Goal: Information Seeking & Learning: Learn about a topic

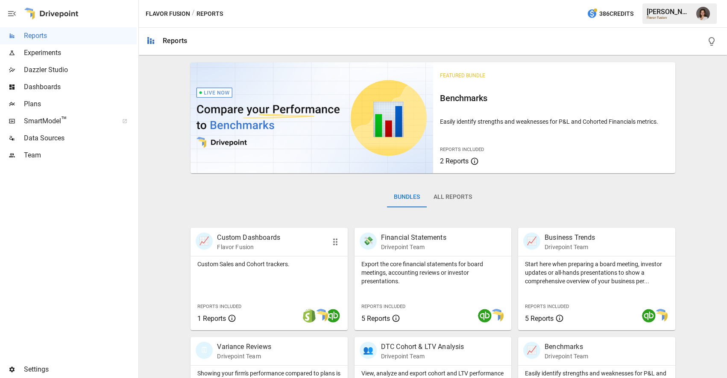
scroll to position [186, 0]
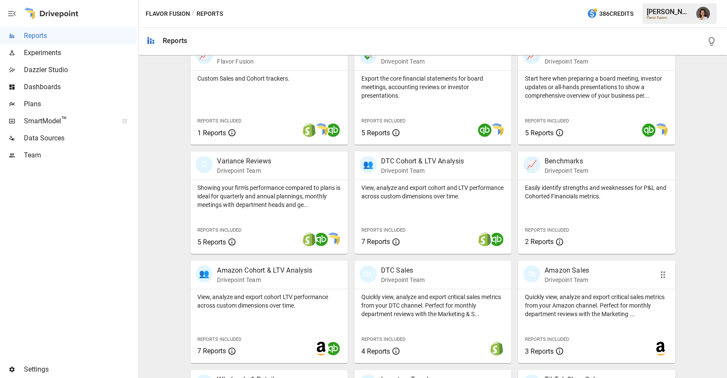
click at [549, 303] on p "Quickly view, analyze and export critical sales metrics from your Amazon channe…" at bounding box center [596, 306] width 143 height 26
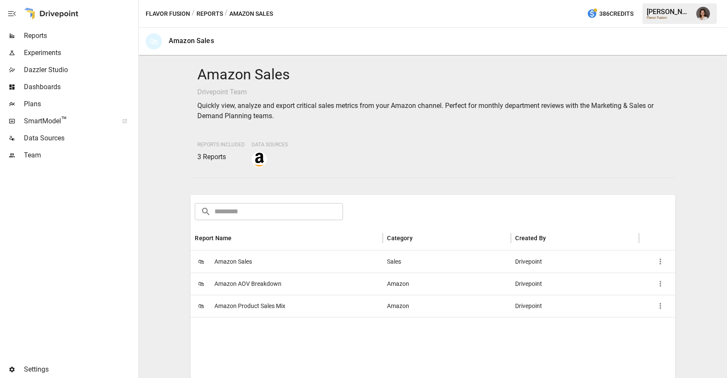
click at [213, 11] on button "Reports" at bounding box center [210, 14] width 26 height 11
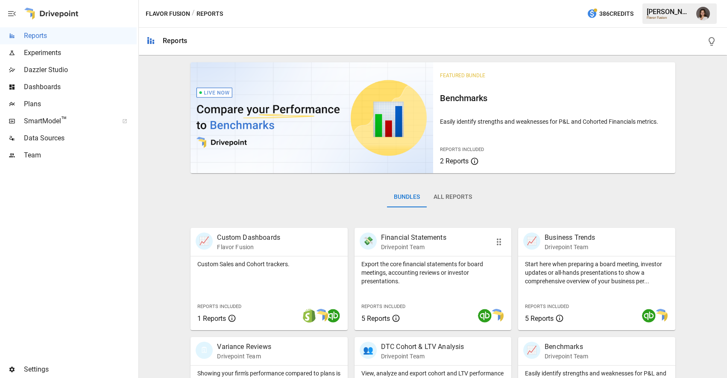
scroll to position [187, 0]
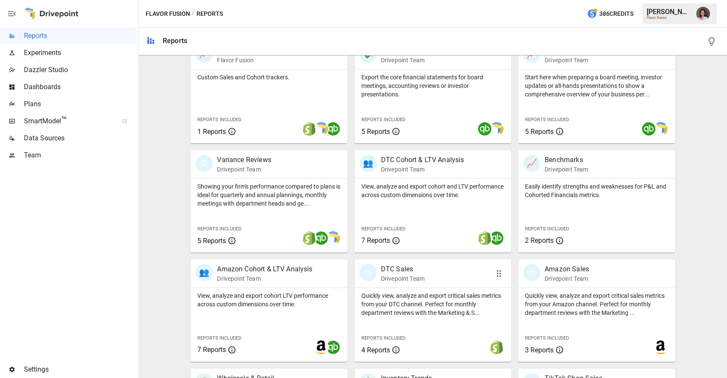
click at [395, 283] on div "🛍 DTC Sales Drivepoint Team" at bounding box center [433, 274] width 157 height 28
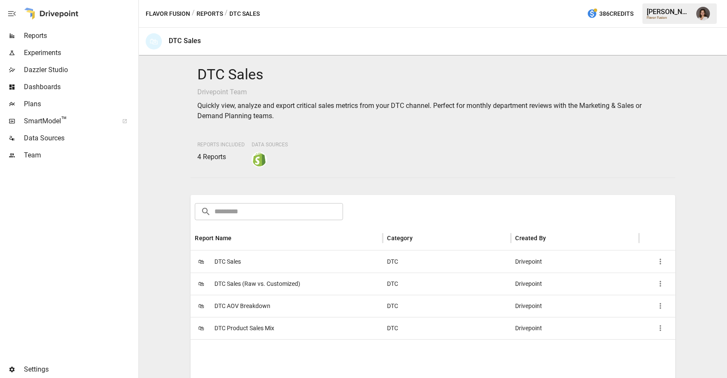
click at [399, 266] on div "DTC" at bounding box center [447, 262] width 128 height 22
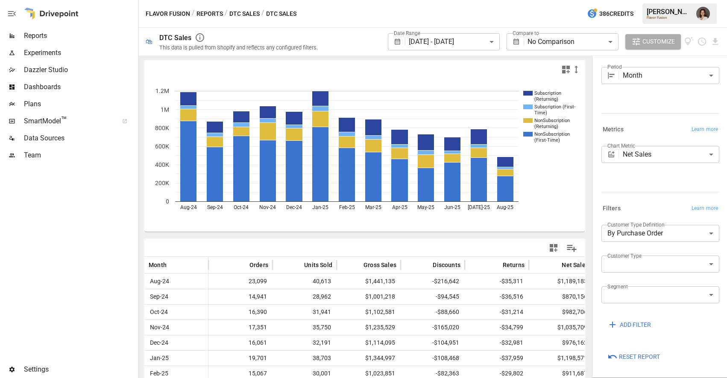
scroll to position [21, 0]
click at [246, 19] on div "Flavor Fusion / Reports / DTC Sales / DTC Sales 386 Credits [PERSON_NAME] Flavo…" at bounding box center [433, 13] width 588 height 27
click at [246, 14] on button "DTC Sales" at bounding box center [244, 14] width 30 height 11
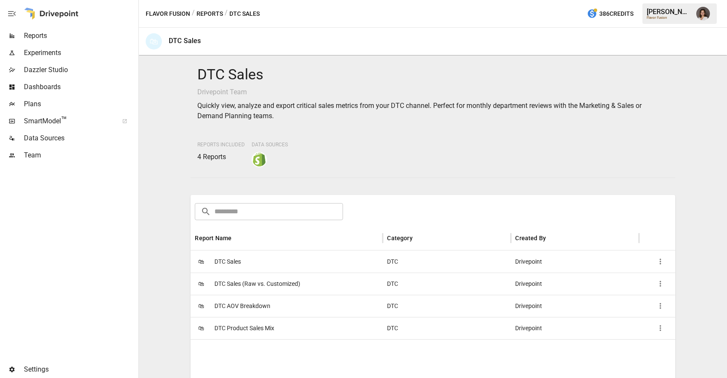
click at [270, 325] on span "DTC Product Sales Mix" at bounding box center [244, 329] width 60 height 22
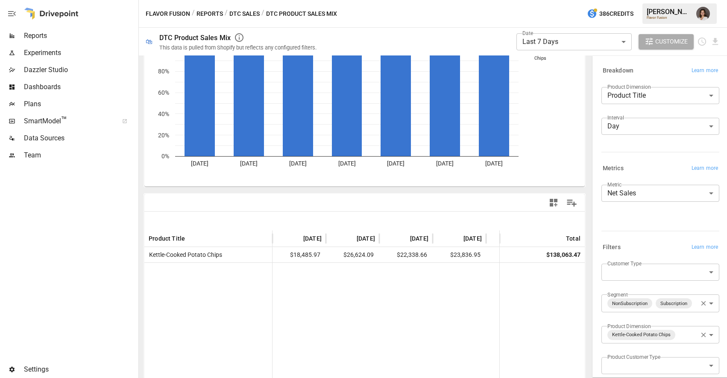
scroll to position [49, 0]
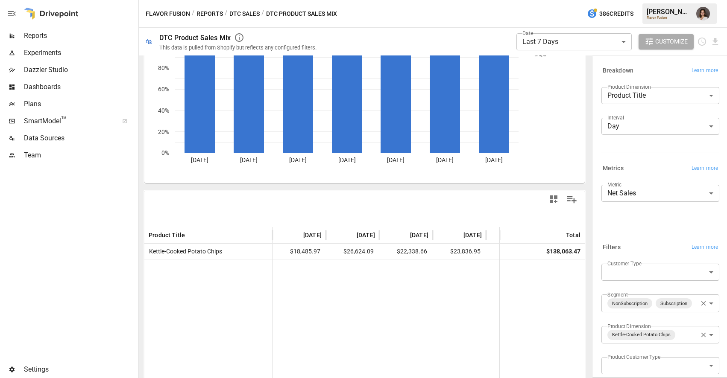
click at [698, 337] on button "button" at bounding box center [703, 335] width 11 height 11
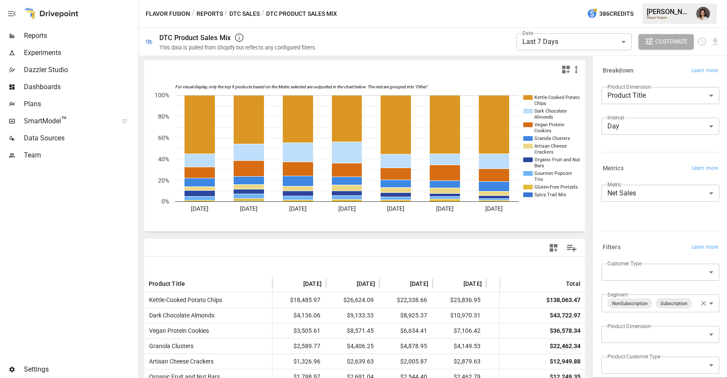
click at [634, 0] on body "**********" at bounding box center [363, 0] width 727 height 0
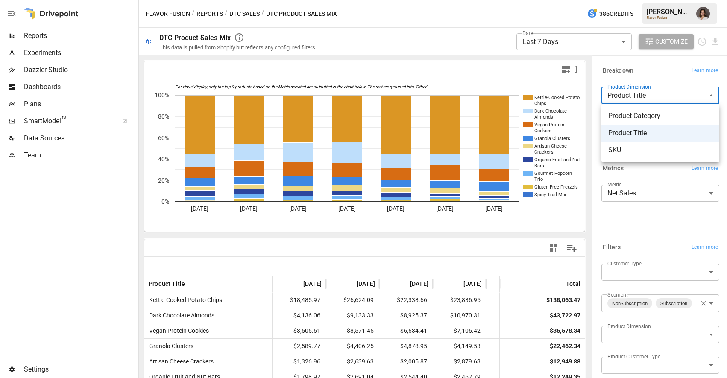
click at [235, 17] on div at bounding box center [363, 189] width 727 height 378
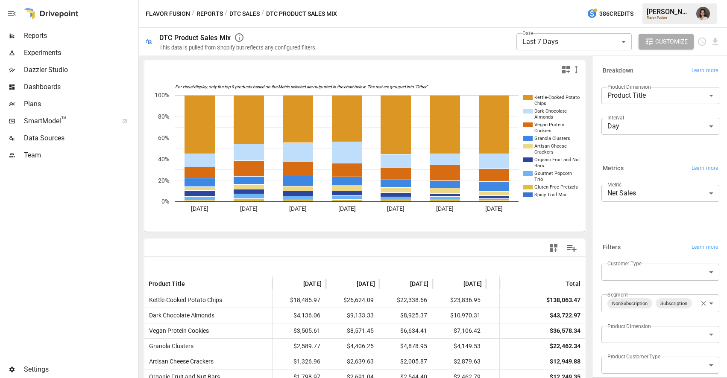
click at [243, 14] on button "DTC Sales" at bounding box center [244, 14] width 30 height 11
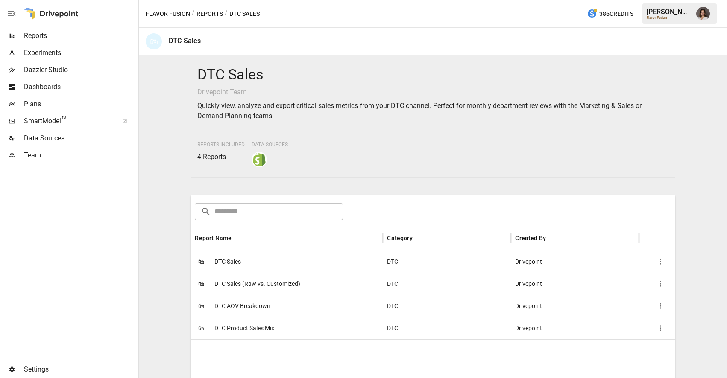
click at [263, 306] on span "DTC AOV Breakdown" at bounding box center [242, 307] width 56 height 22
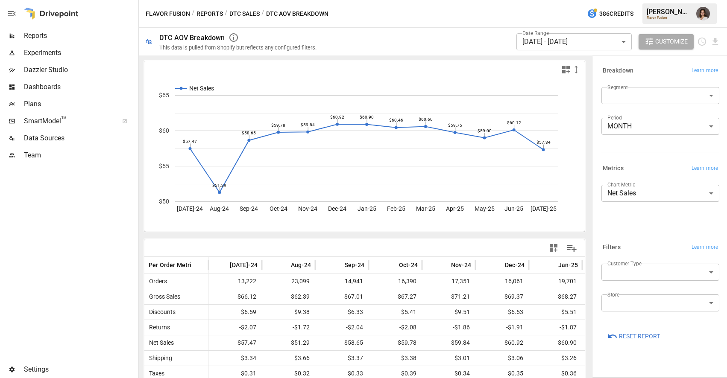
scroll to position [38, 0]
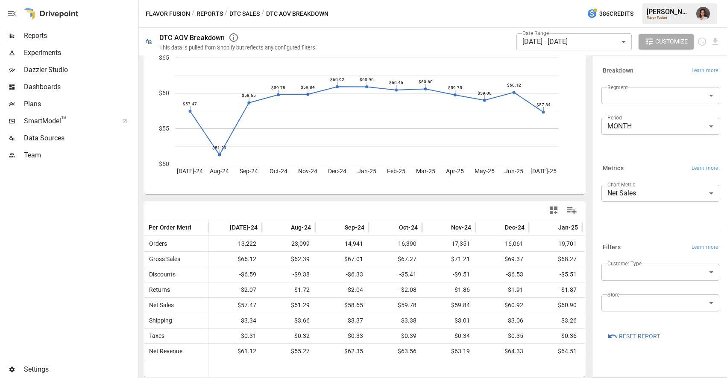
click at [214, 11] on button "Reports" at bounding box center [210, 14] width 26 height 11
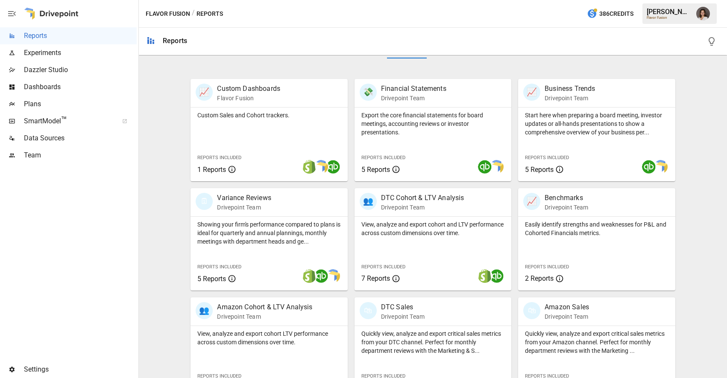
scroll to position [189, 0]
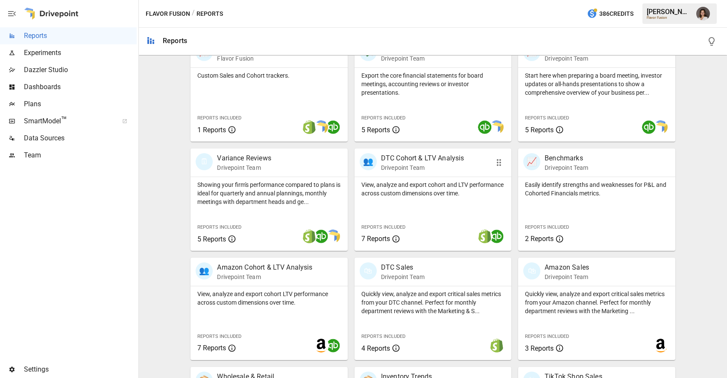
click at [394, 201] on div "View, analyze and export cohort and LTV performance across custom dimensions ov…" at bounding box center [433, 214] width 157 height 74
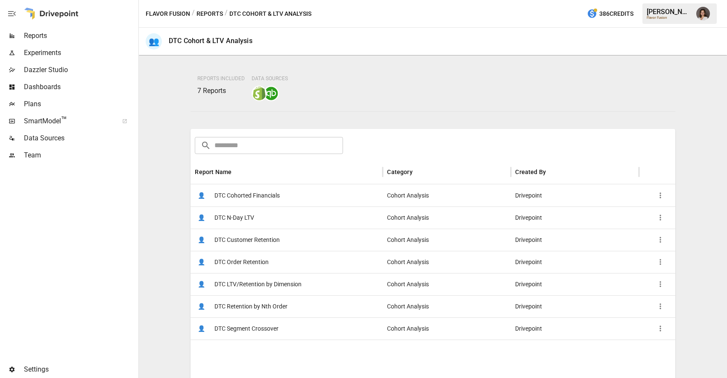
scroll to position [56, 0]
click at [361, 198] on div "👤 DTC Cohorted Financials" at bounding box center [287, 196] width 192 height 22
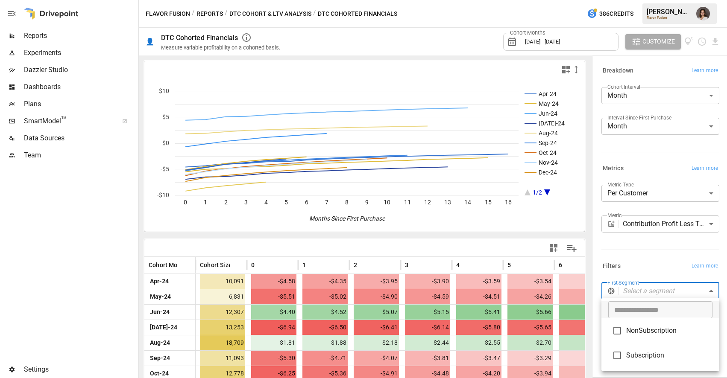
click at [646, 0] on body "Reports Experiments Dazzler Studio Dashboards Plans SmartModel ™ Data Sources T…" at bounding box center [363, 0] width 727 height 0
click at [647, 267] on div at bounding box center [363, 189] width 727 height 378
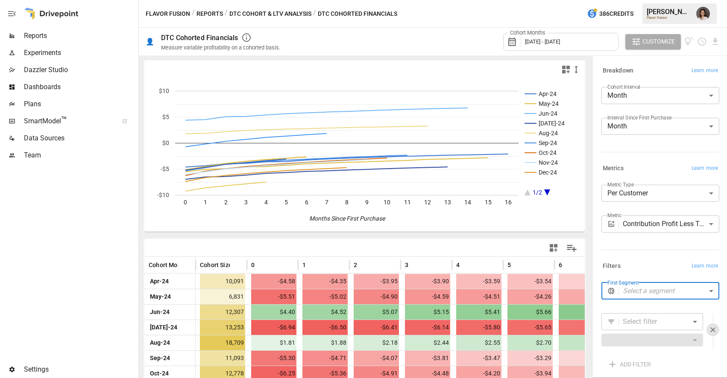
click at [641, 0] on body "Reports Experiments Dazzler Studio Dashboards Plans SmartModel ™ Data Sources T…" at bounding box center [363, 0] width 727 height 0
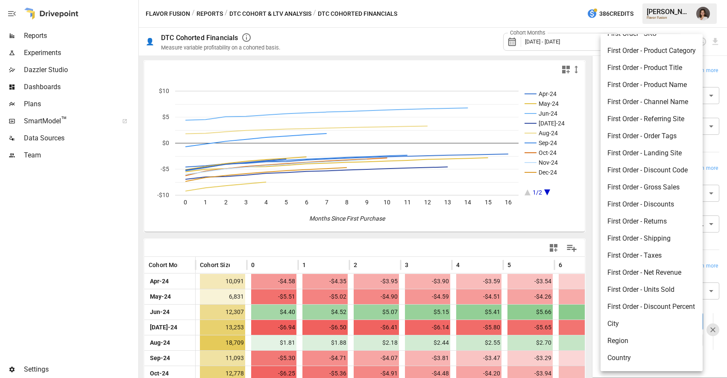
scroll to position [29, 0]
click at [669, 106] on li "First Order - Channel Name" at bounding box center [652, 102] width 102 height 17
type input "**********"
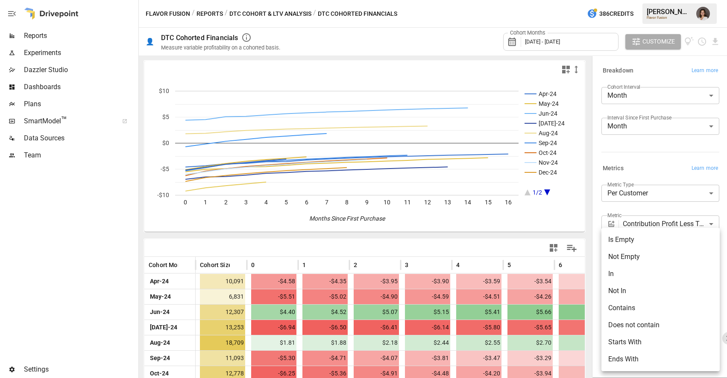
click at [628, 0] on body "Reports Experiments Dazzler Studio Dashboards Plans SmartModel ™ Data Sources T…" at bounding box center [363, 0] width 727 height 0
click at [634, 276] on li "In" at bounding box center [660, 274] width 118 height 17
type input "**"
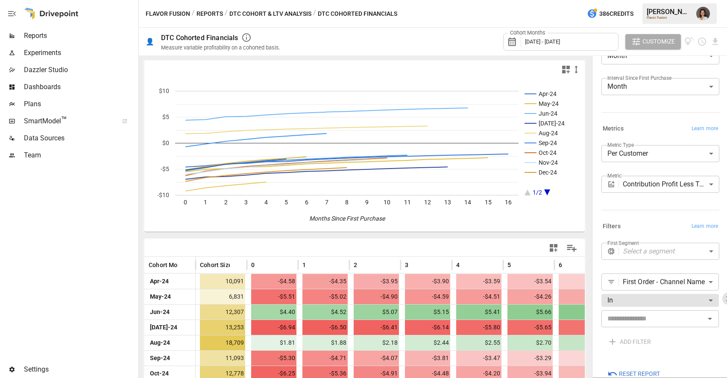
scroll to position [57, 0]
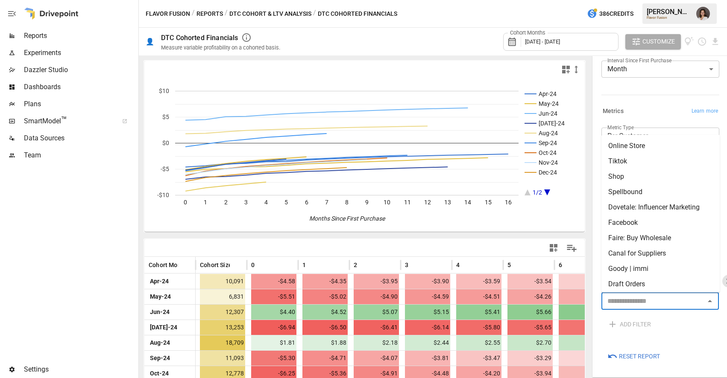
click at [637, 297] on input "text" at bounding box center [653, 302] width 98 height 12
